Goal: Transaction & Acquisition: Purchase product/service

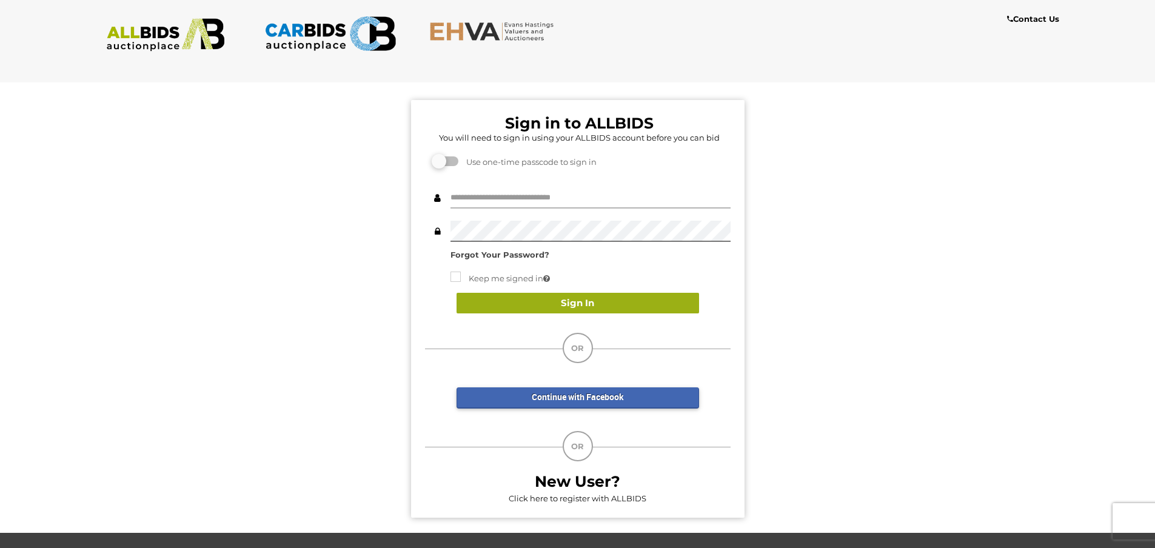
type input "**********"
click at [553, 307] on button "Sign In" at bounding box center [578, 303] width 243 height 21
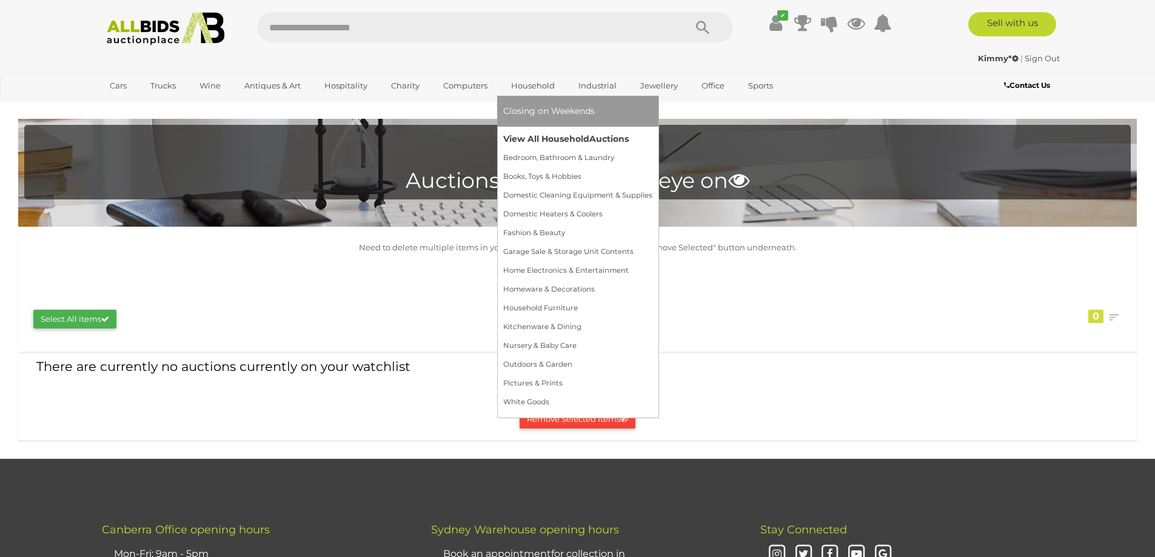
click at [537, 136] on link "View All Household Auctions" at bounding box center [577, 139] width 149 height 19
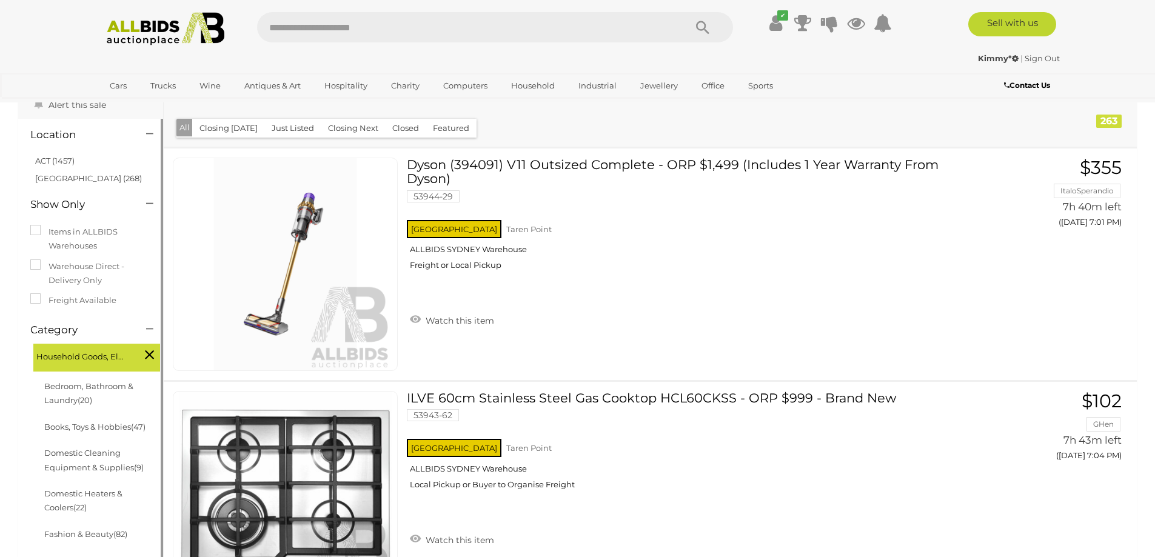
scroll to position [61, 0]
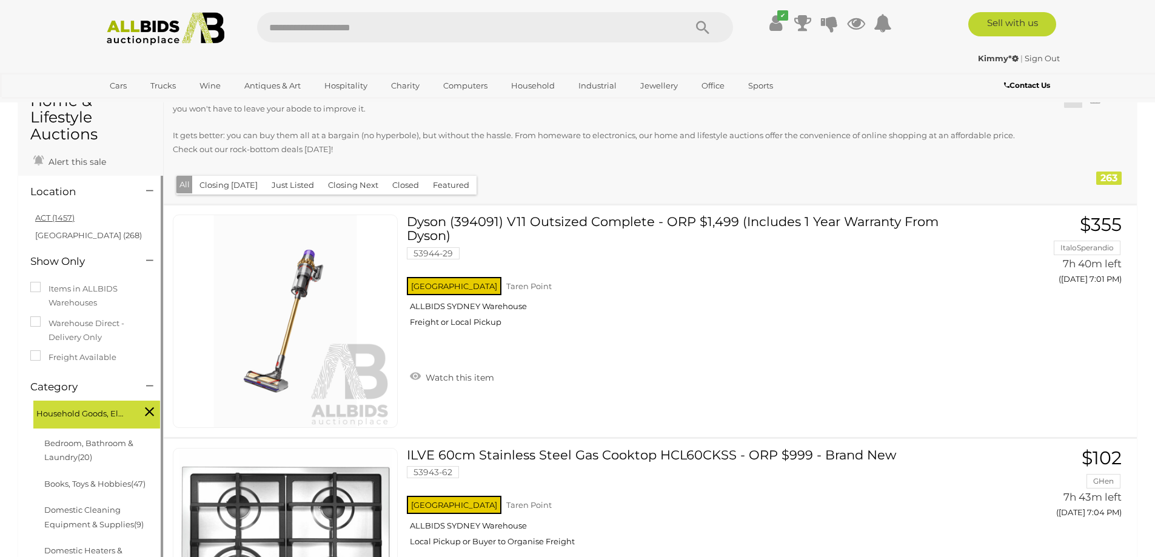
click at [59, 215] on link "ACT (1457)" at bounding box center [54, 218] width 39 height 10
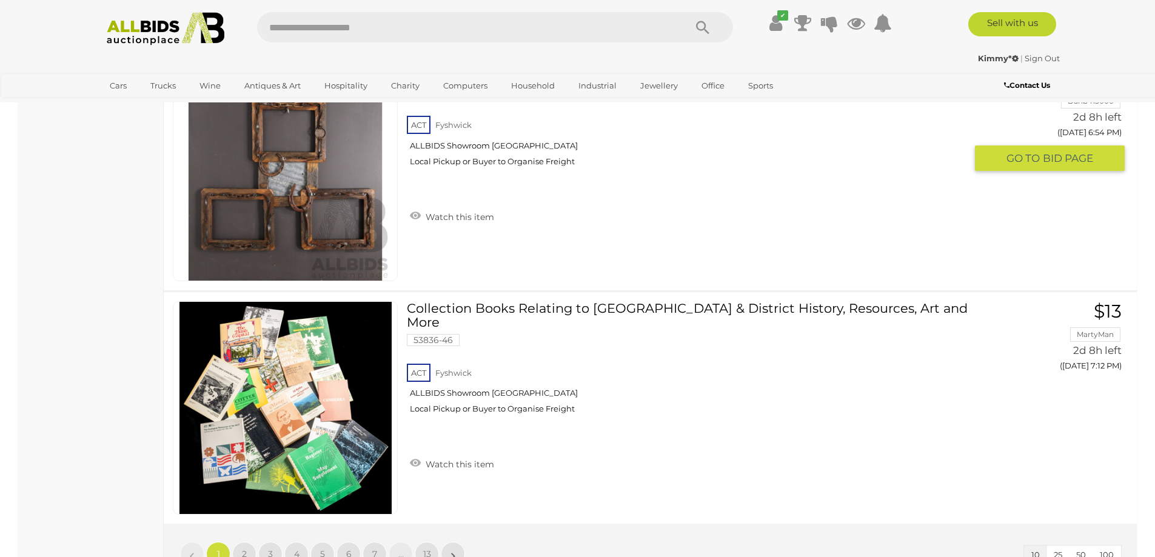
scroll to position [2123, 0]
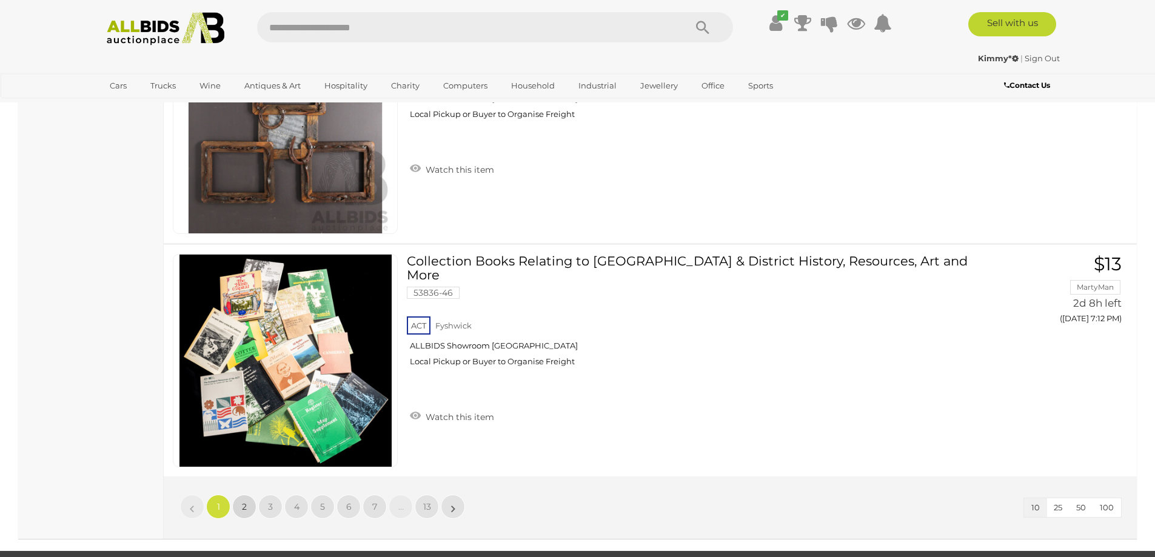
click at [242, 506] on span "2" at bounding box center [244, 507] width 5 height 11
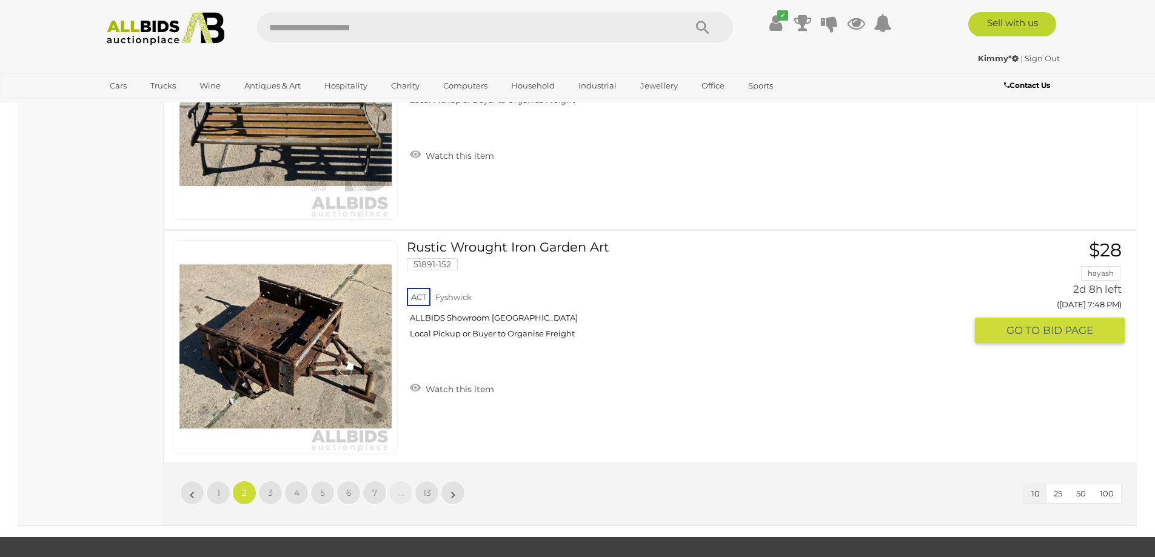
scroll to position [2205, 0]
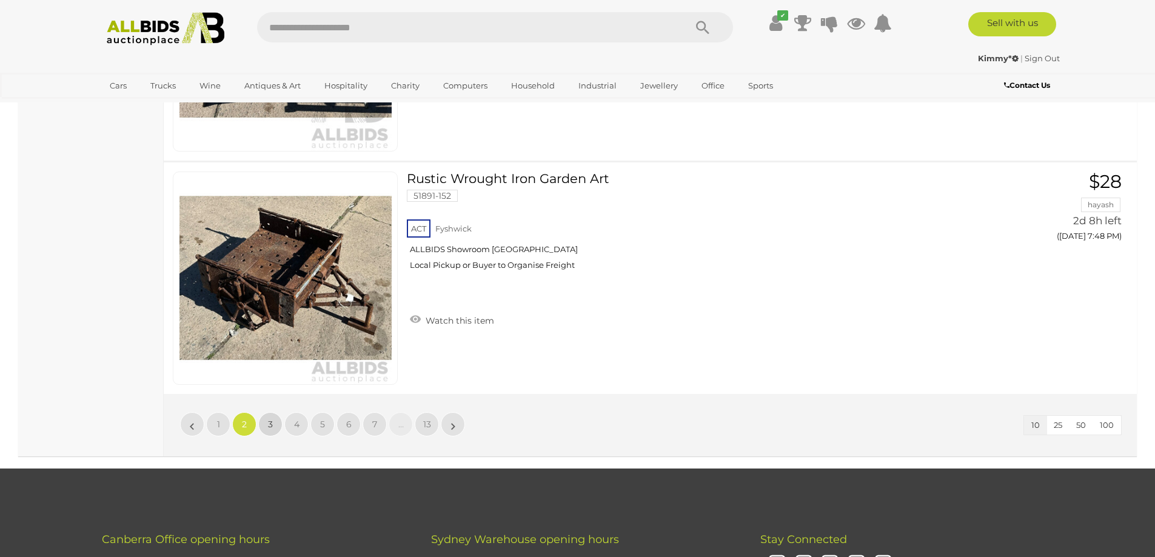
click at [280, 425] on link "3" at bounding box center [270, 424] width 24 height 24
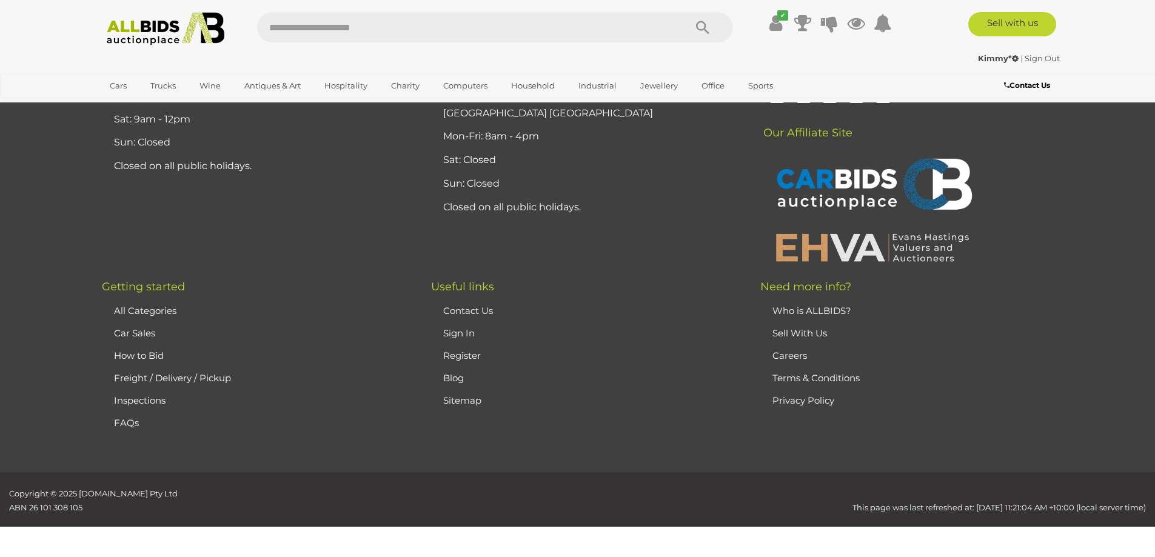
scroll to position [143, 0]
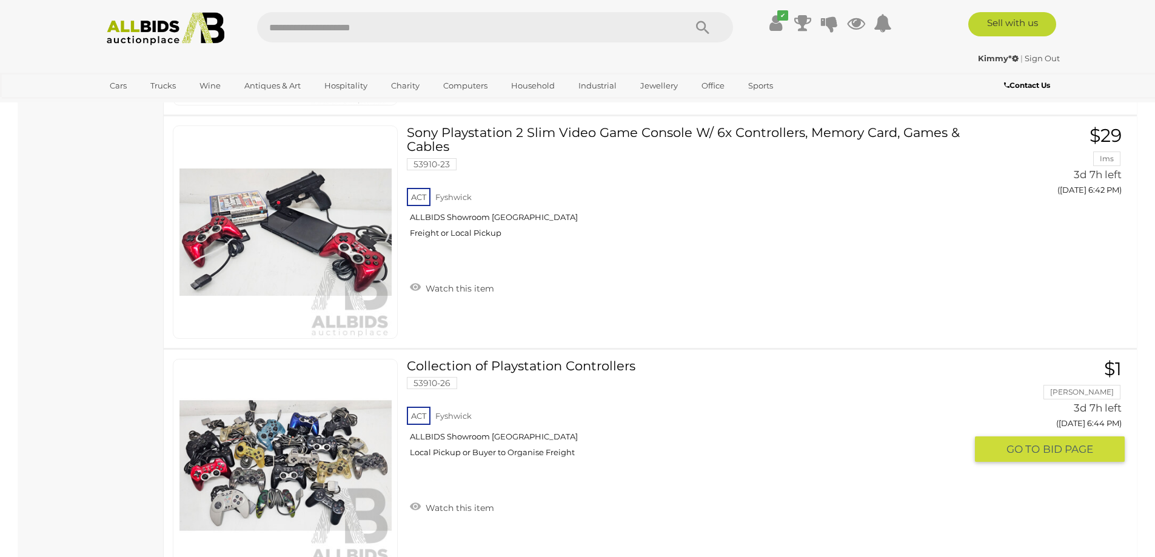
scroll to position [2145, 0]
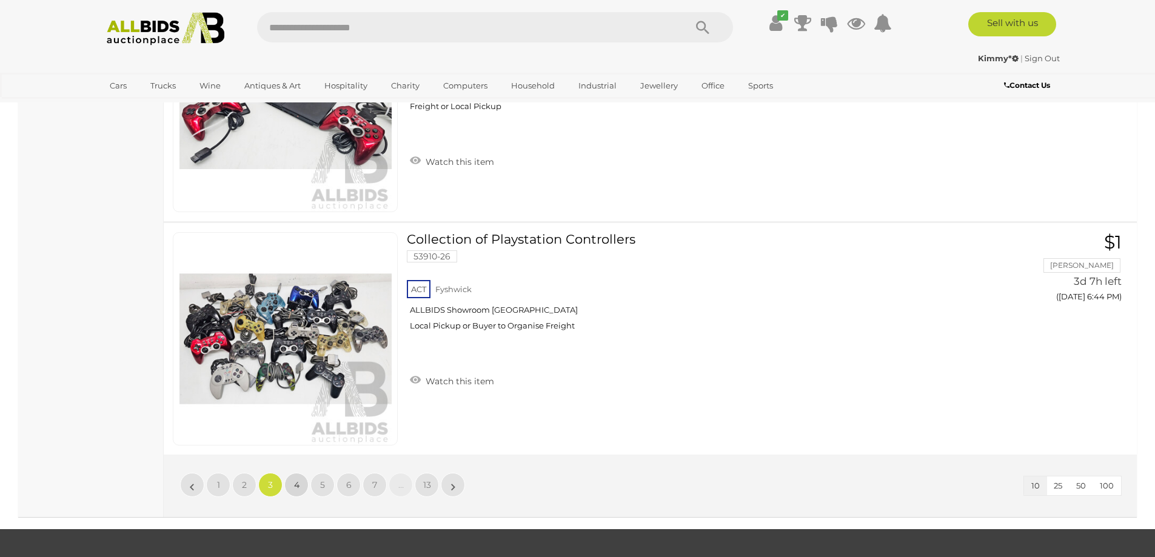
click at [295, 489] on span "4" at bounding box center [296, 485] width 5 height 11
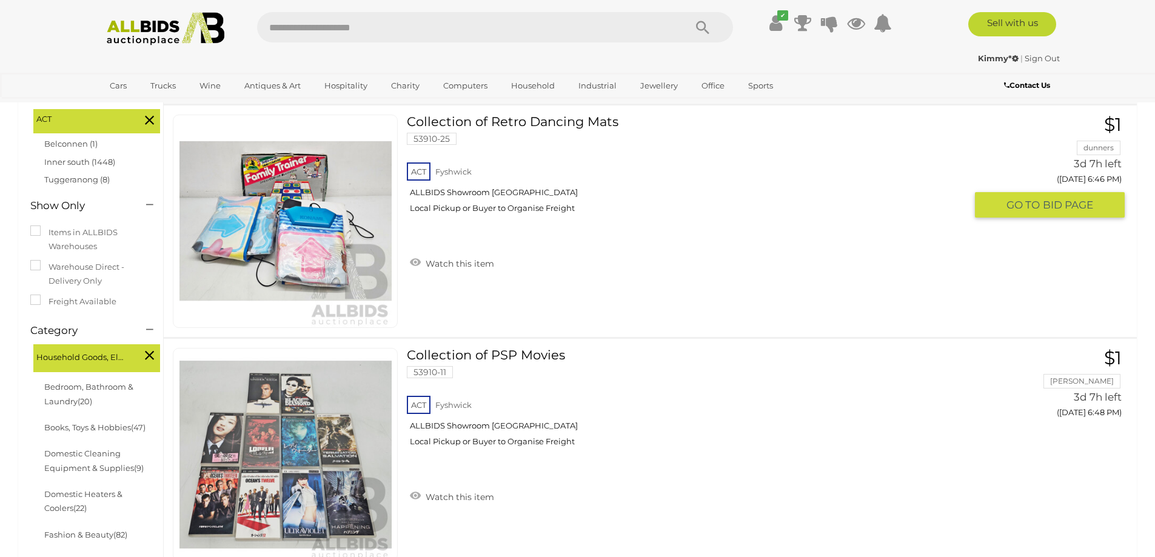
scroll to position [82, 0]
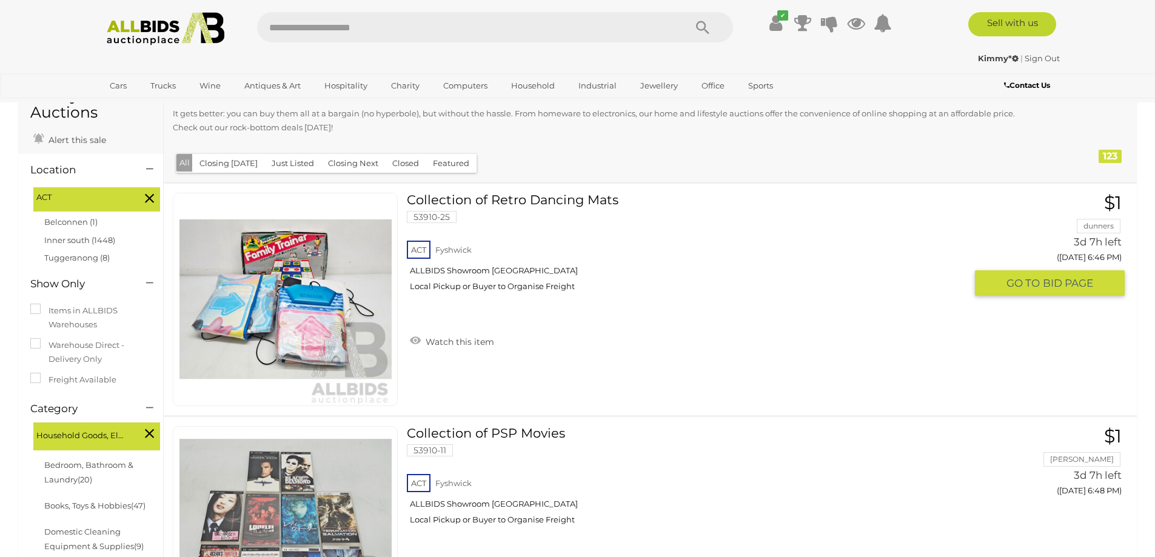
click at [255, 287] on link at bounding box center [285, 299] width 225 height 213
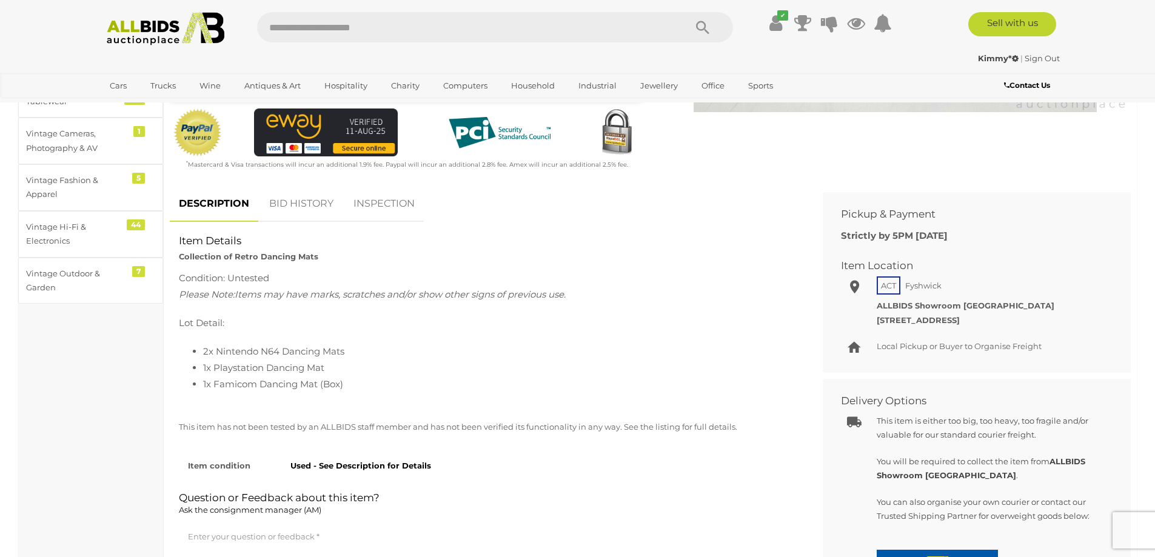
scroll to position [364, 0]
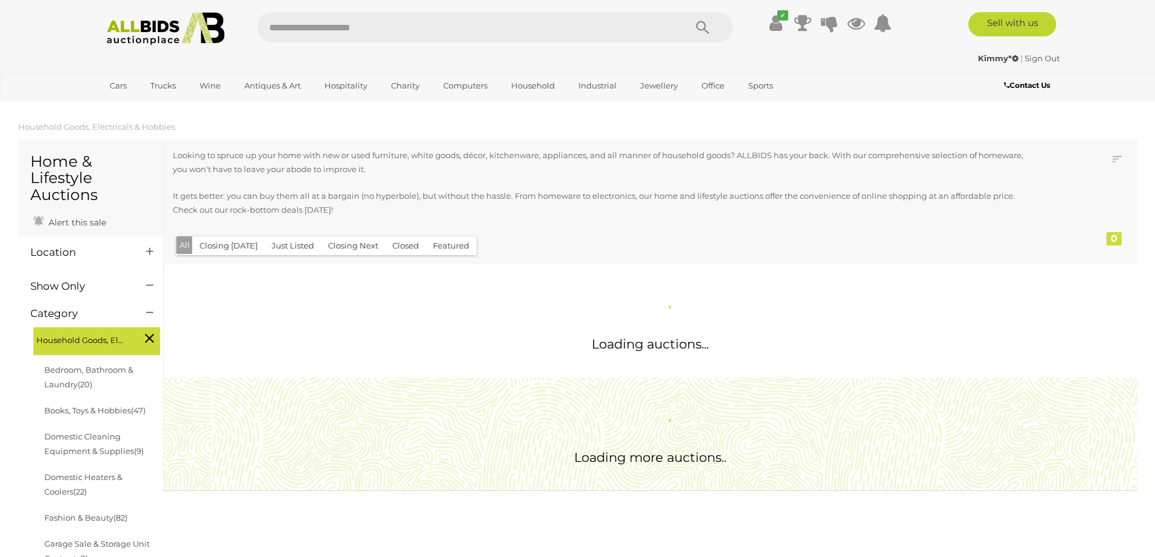
scroll to position [82, 0]
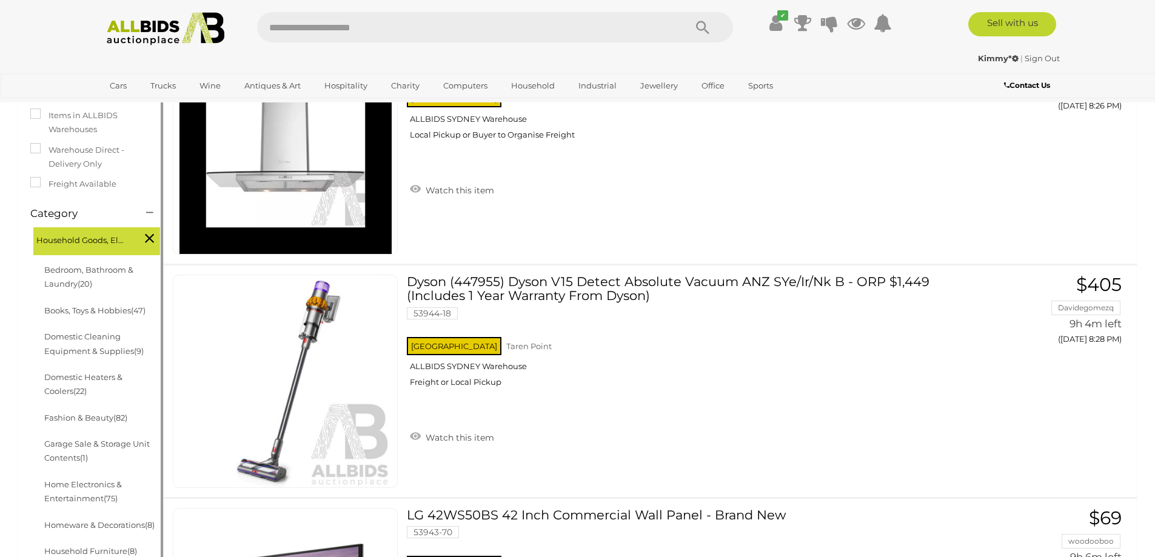
scroll to position [22, 0]
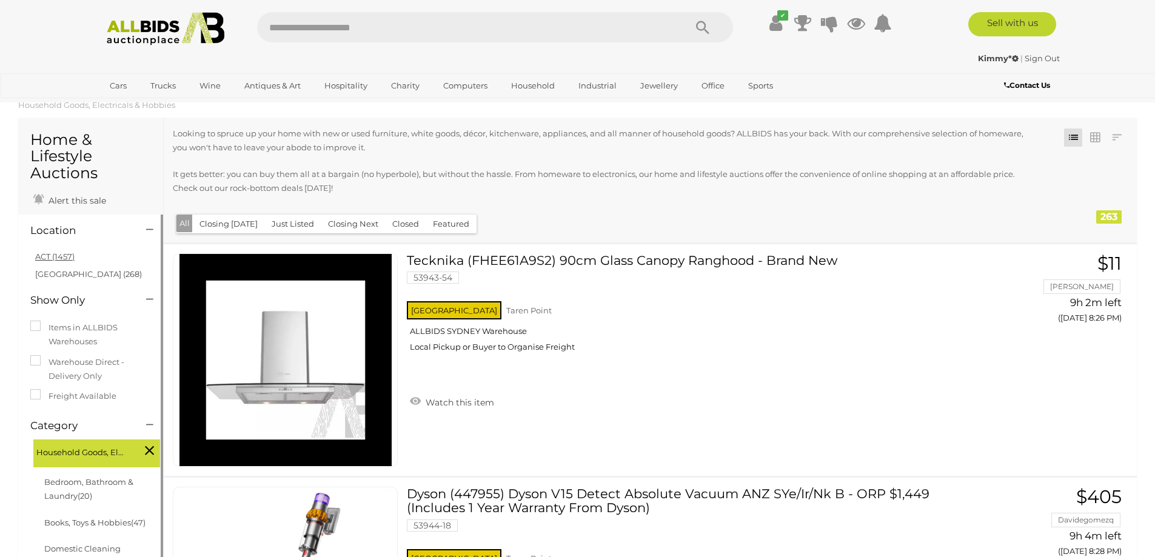
click at [59, 258] on link "ACT (1457)" at bounding box center [54, 257] width 39 height 10
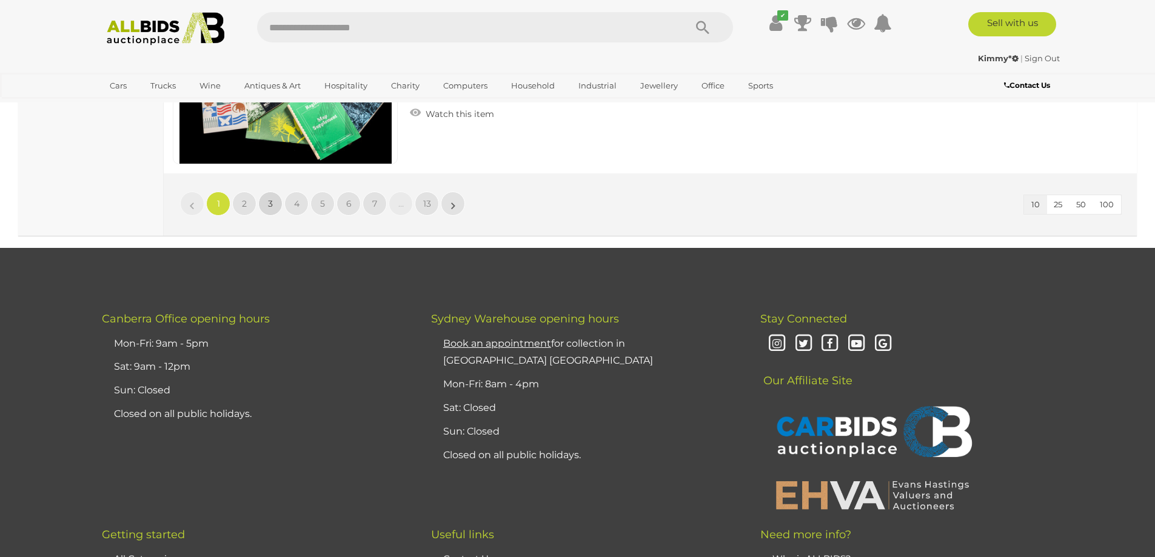
click at [278, 208] on link "3" at bounding box center [270, 204] width 24 height 24
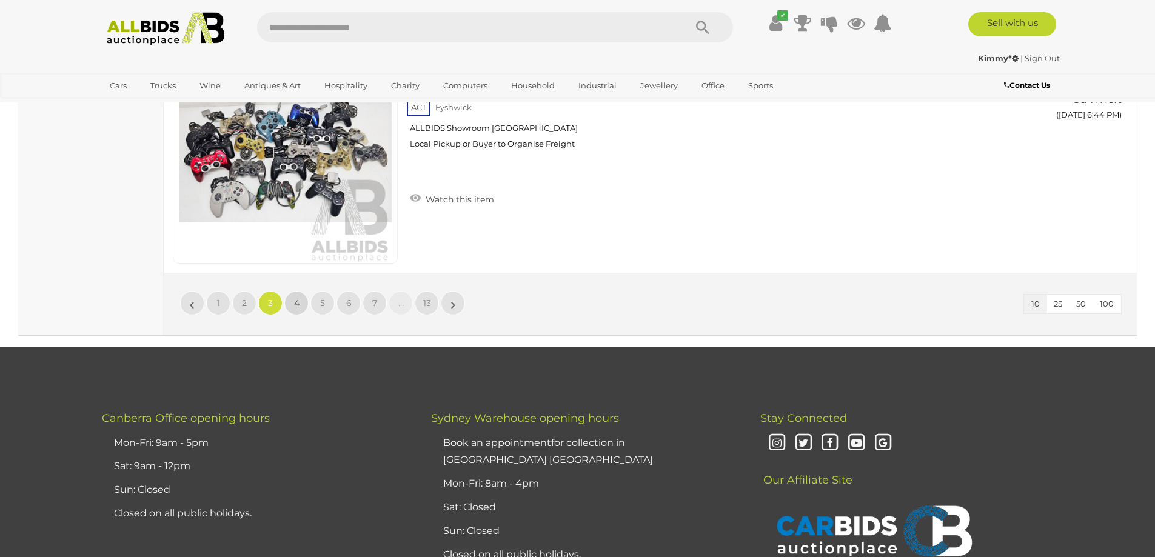
click at [294, 303] on span "4" at bounding box center [296, 303] width 5 height 11
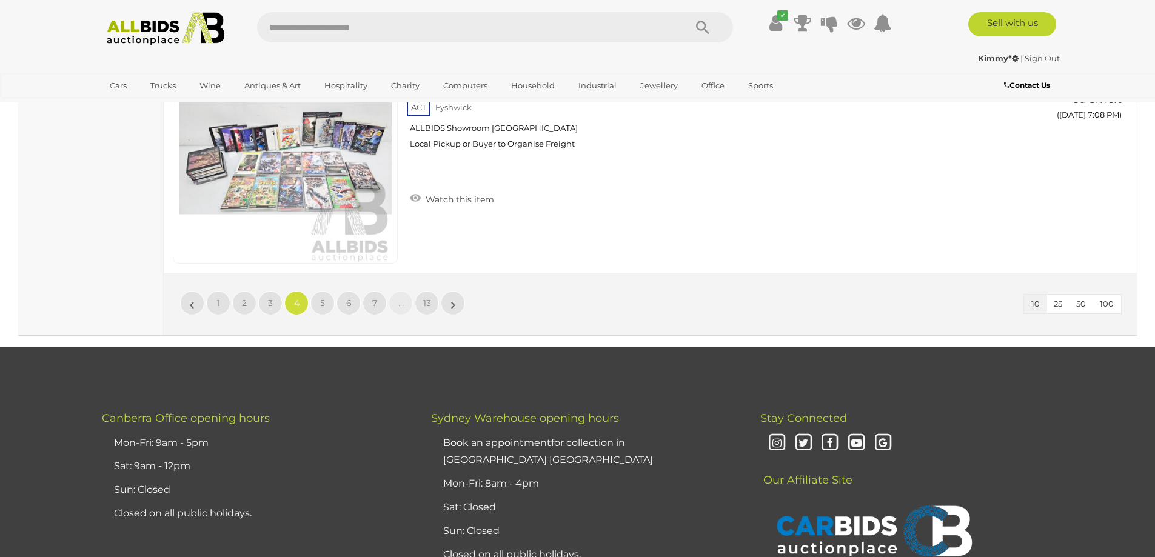
scroll to position [2265, 0]
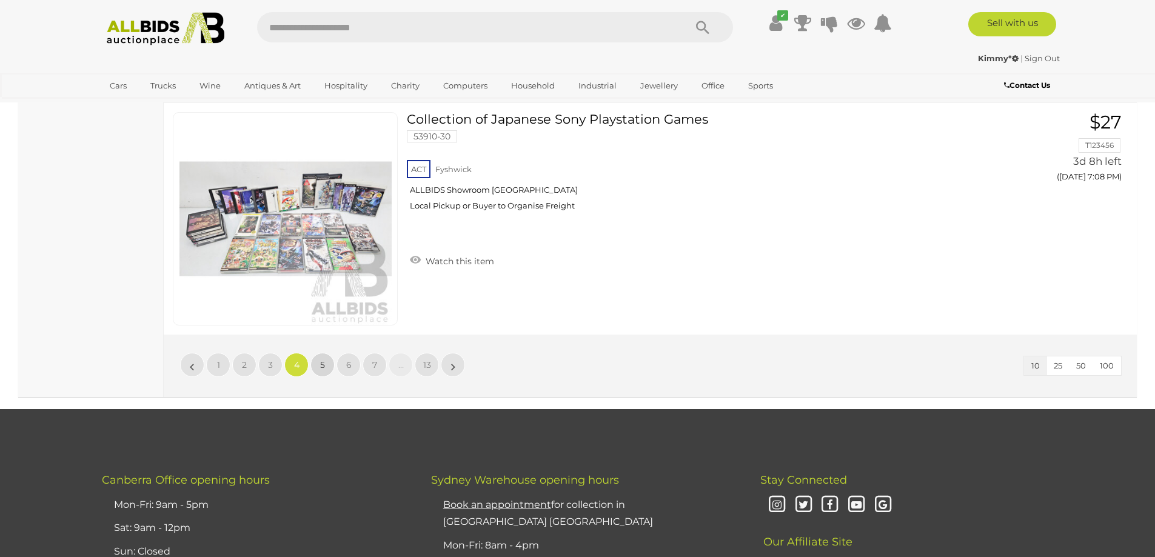
click at [326, 365] on link "5" at bounding box center [323, 365] width 24 height 24
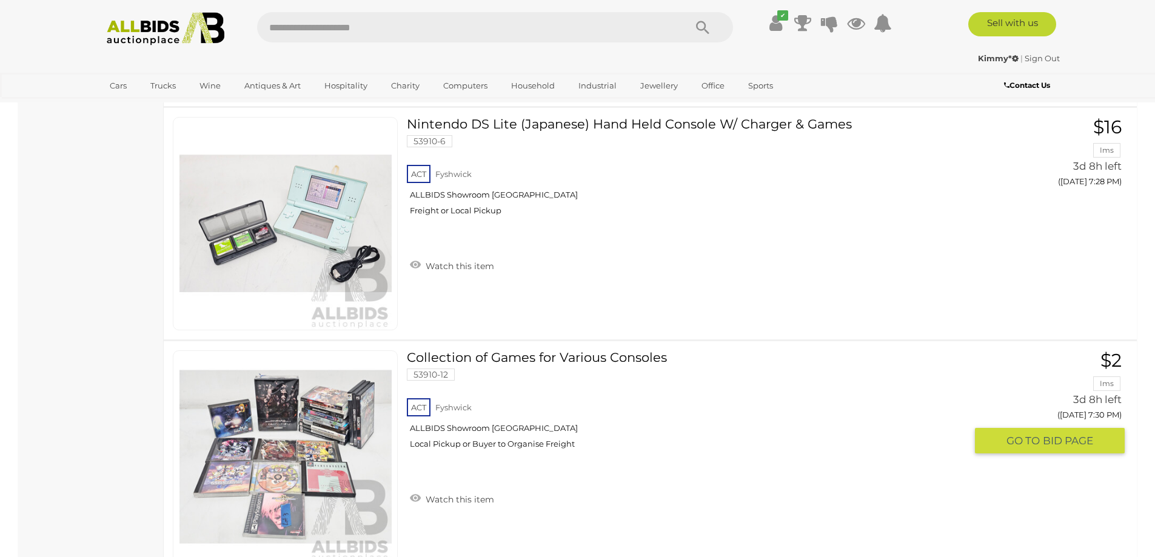
scroll to position [1902, 0]
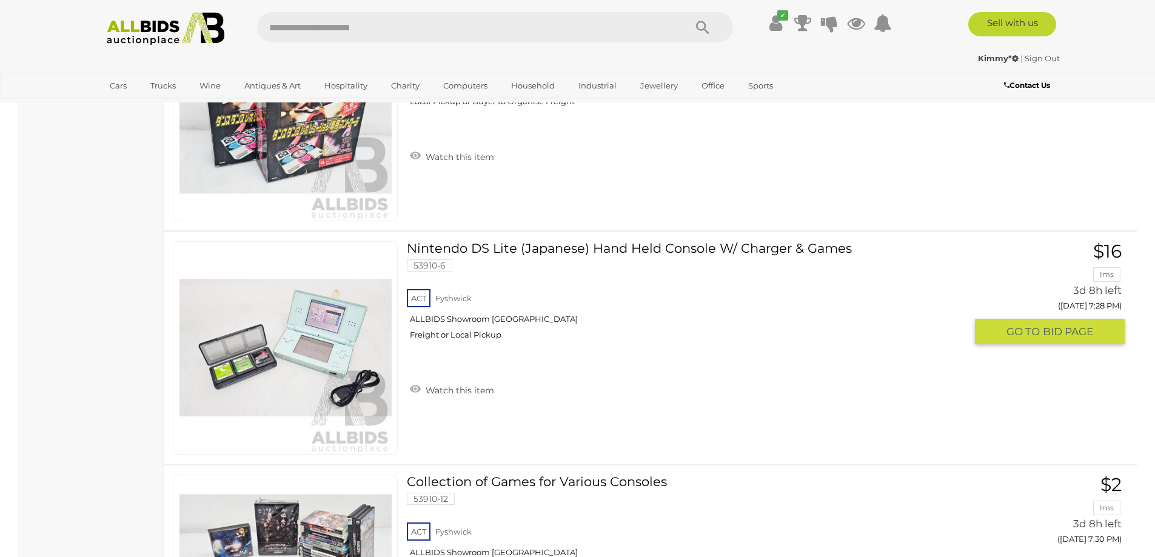
click at [501, 248] on link "Nintendo DS Lite (Japanese) Hand Held Console W/ Charger & Games 53910-6 ACT Fy…" at bounding box center [690, 295] width 549 height 108
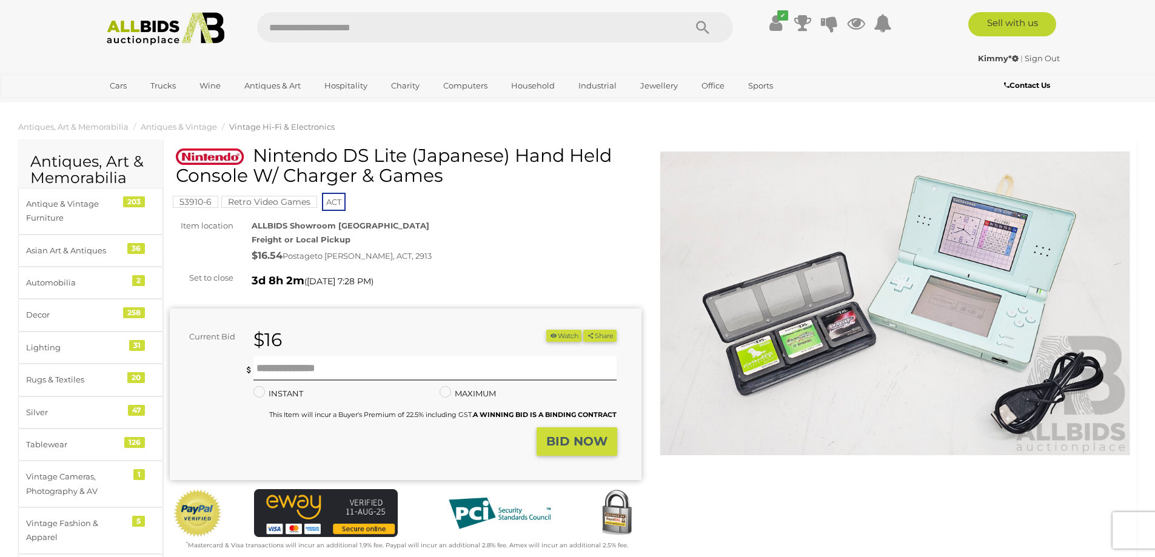
click at [919, 258] on img at bounding box center [896, 304] width 472 height 304
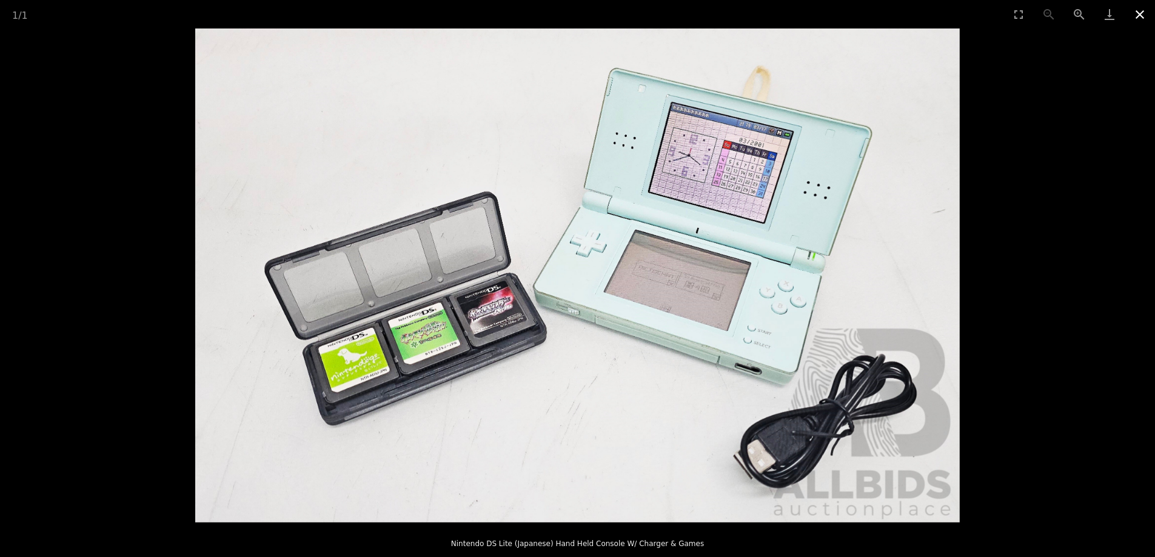
click at [1138, 18] on button "Close gallery" at bounding box center [1140, 14] width 30 height 29
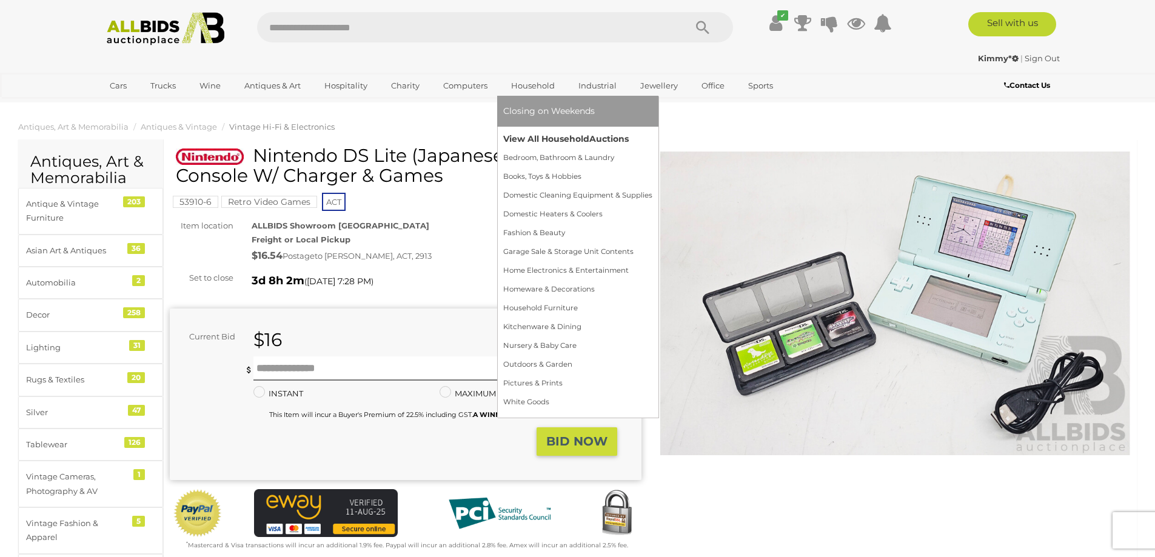
click at [521, 146] on link "View All Household Auctions" at bounding box center [577, 139] width 149 height 19
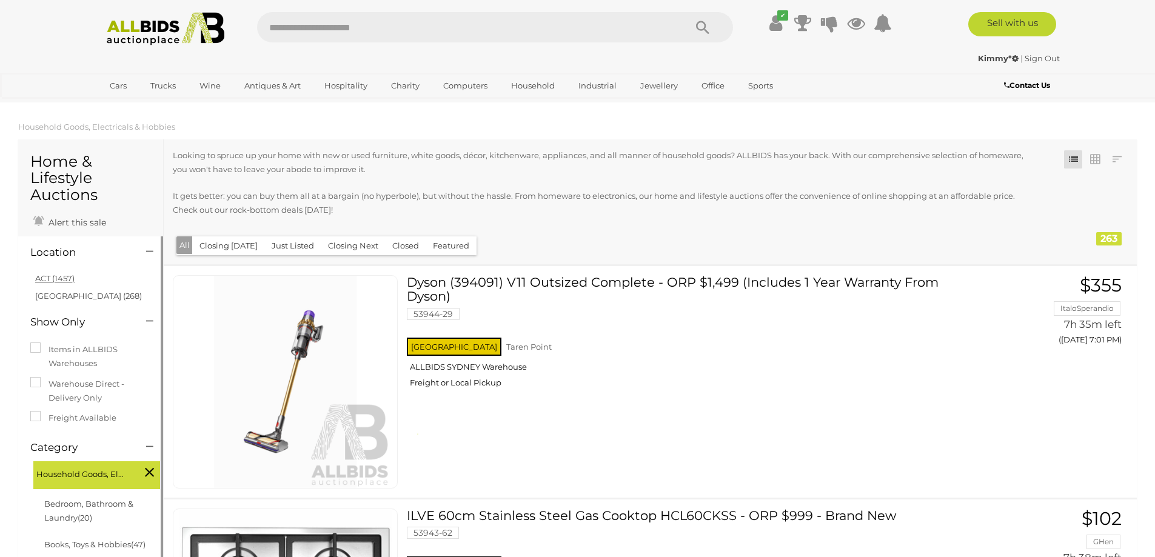
click at [63, 278] on link "ACT (1457)" at bounding box center [54, 279] width 39 height 10
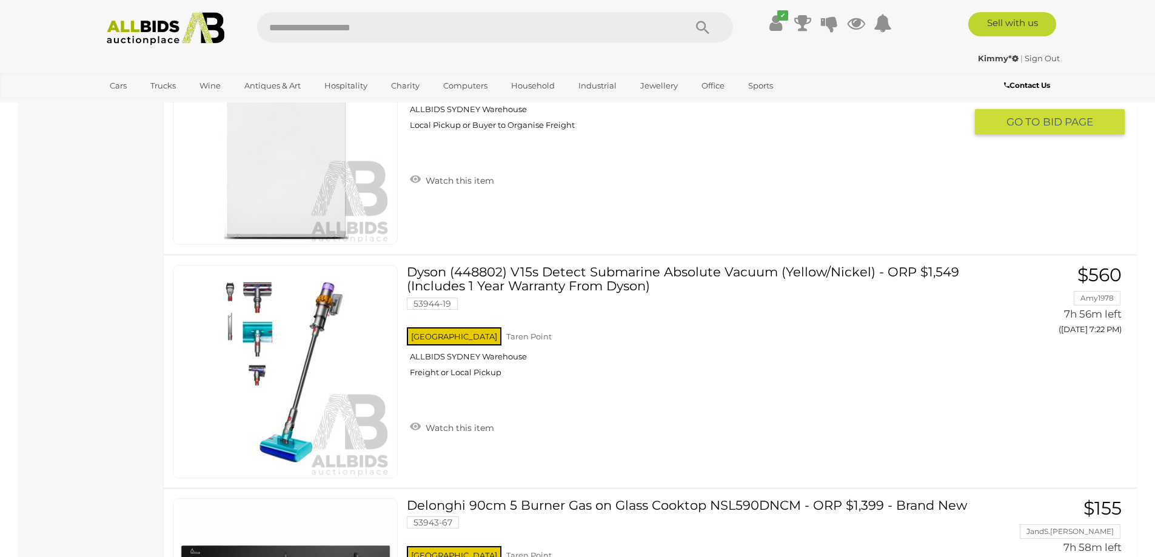
scroll to position [2123, 0]
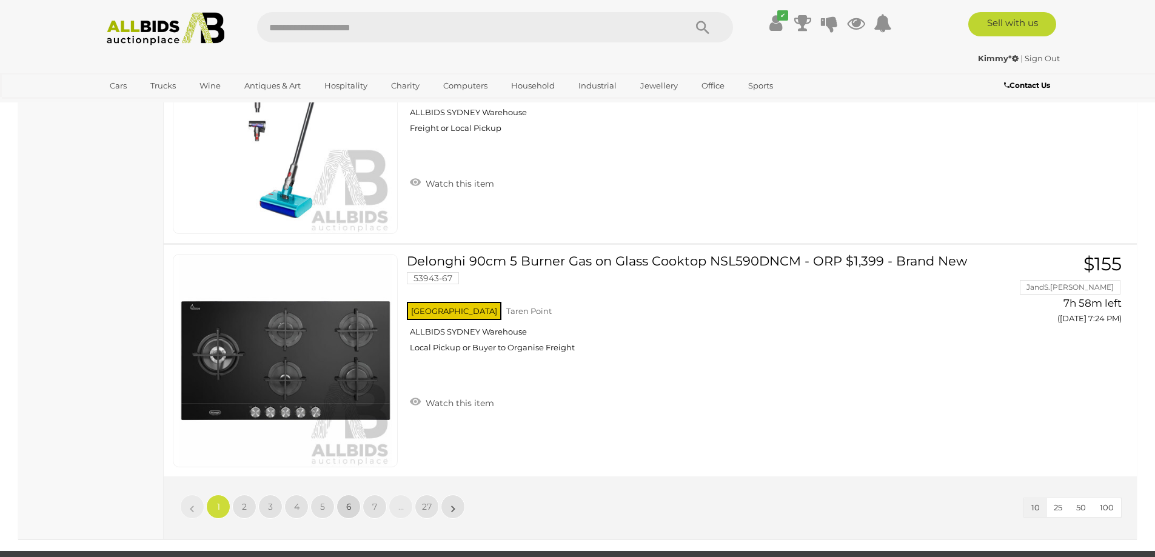
click at [344, 506] on link "6" at bounding box center [349, 507] width 24 height 24
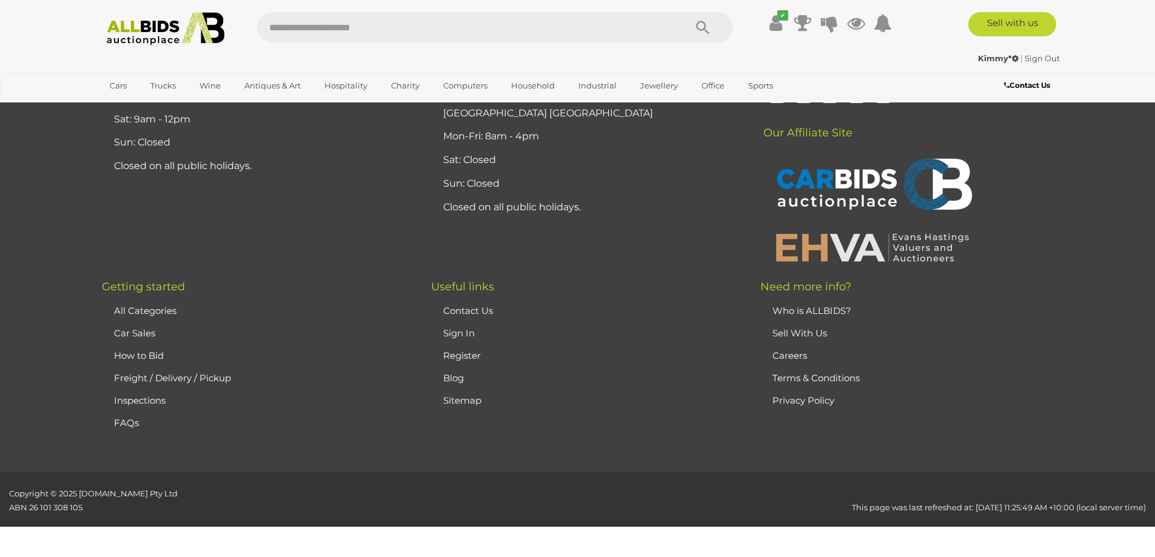
scroll to position [143, 0]
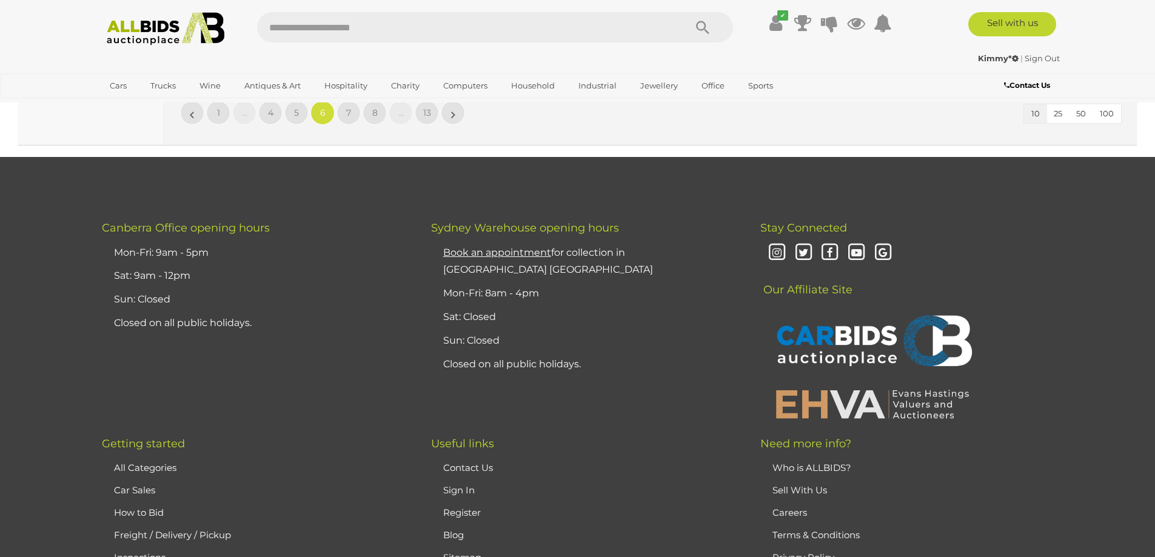
scroll to position [2310, 0]
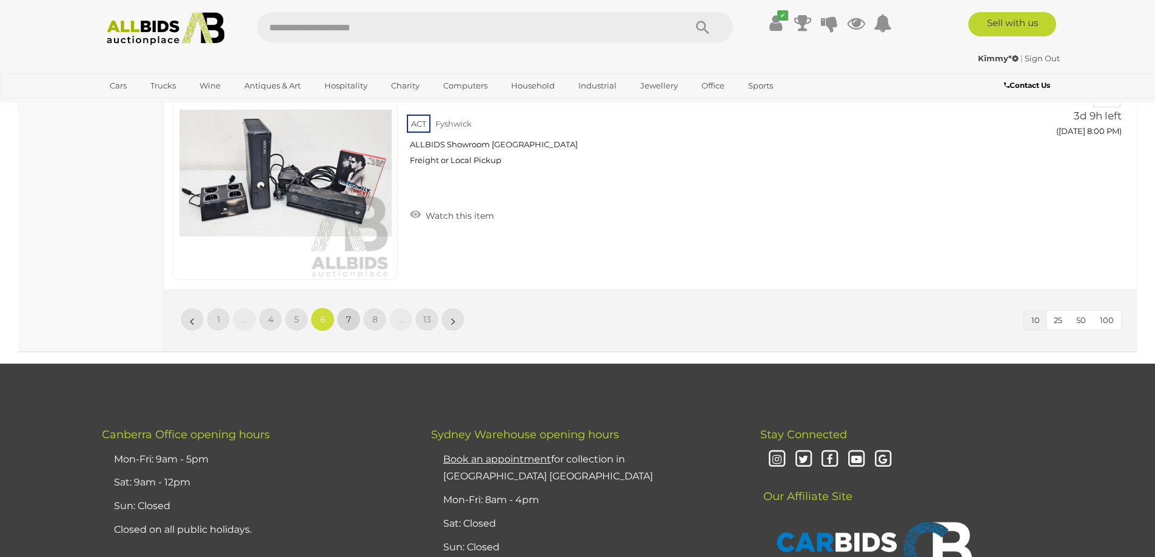
click at [347, 324] on span "7" at bounding box center [348, 319] width 5 height 11
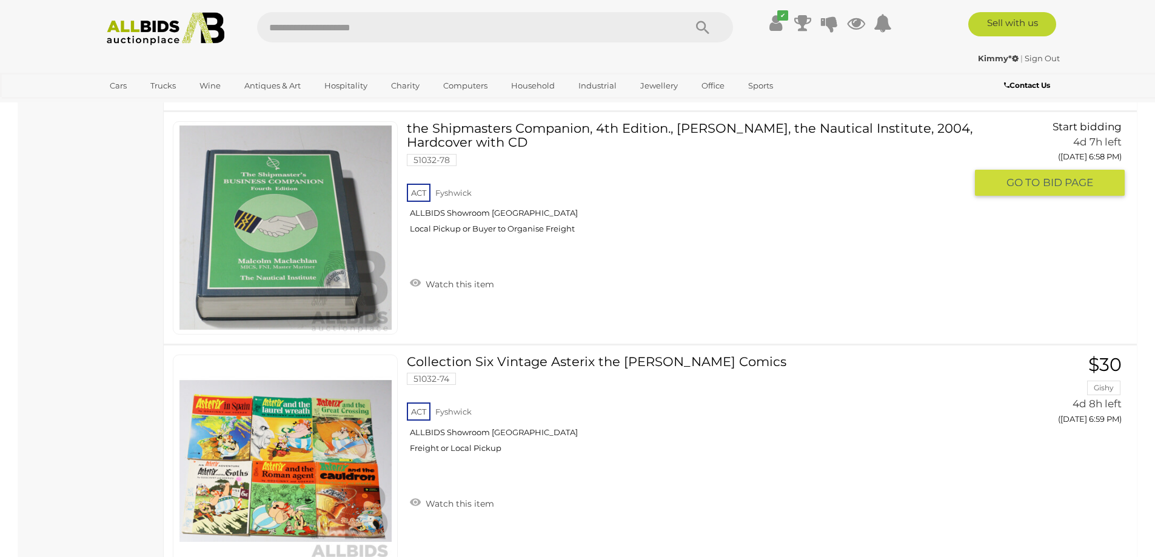
scroll to position [1659, 0]
